Goal: Task Accomplishment & Management: Use online tool/utility

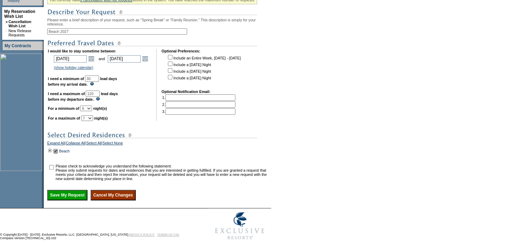
scroll to position [190, 0]
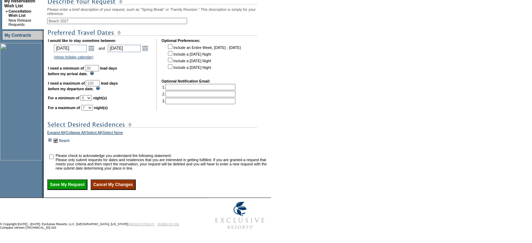
click at [52, 137] on td at bounding box center [50, 141] width 6 height 8
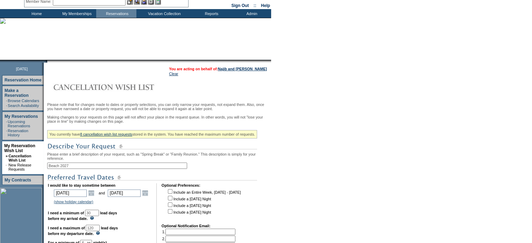
scroll to position [0, 0]
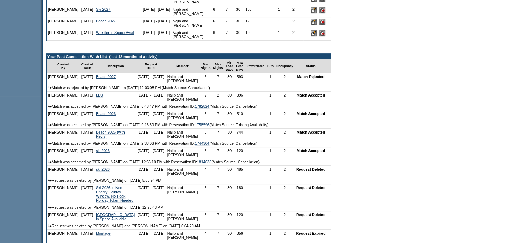
scroll to position [245, 0]
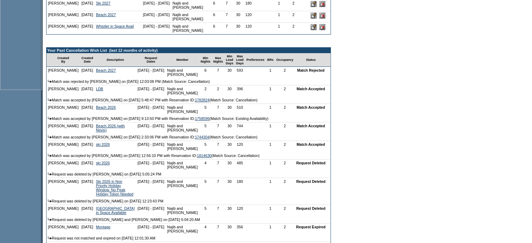
click at [319, 19] on input "image" at bounding box center [322, 16] width 6 height 6
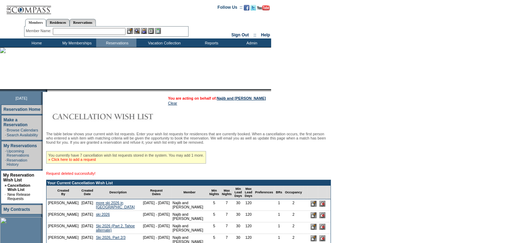
click at [72, 162] on link "» Click here to add a request" at bounding box center [72, 159] width 48 height 4
